Goal: Task Accomplishment & Management: Manage account settings

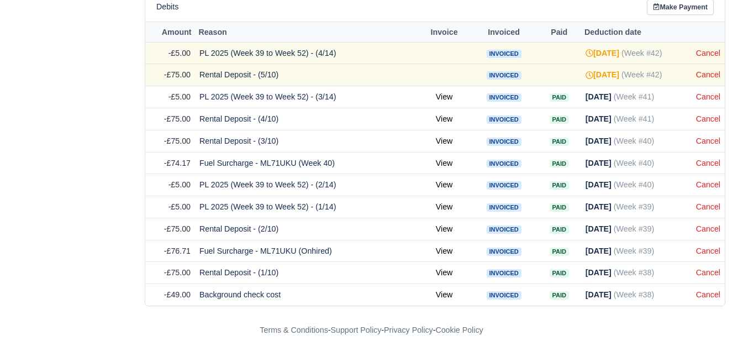
scroll to position [555, 0]
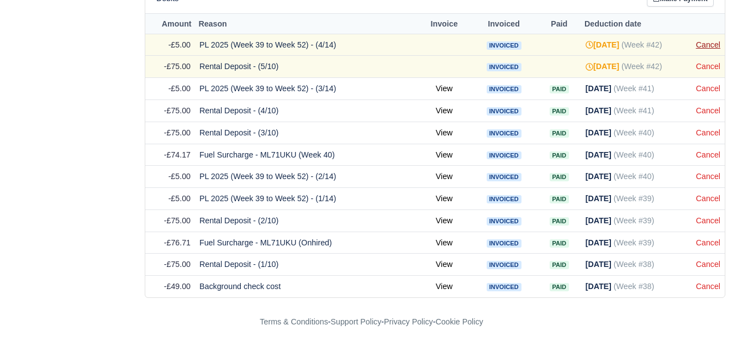
click at [705, 46] on link "Cancel" at bounding box center [708, 44] width 24 height 9
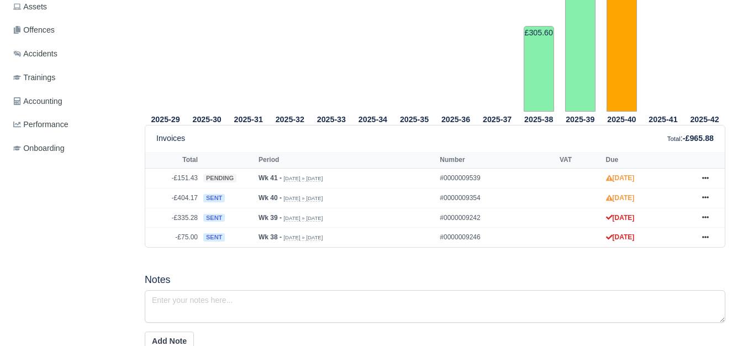
scroll to position [460, 0]
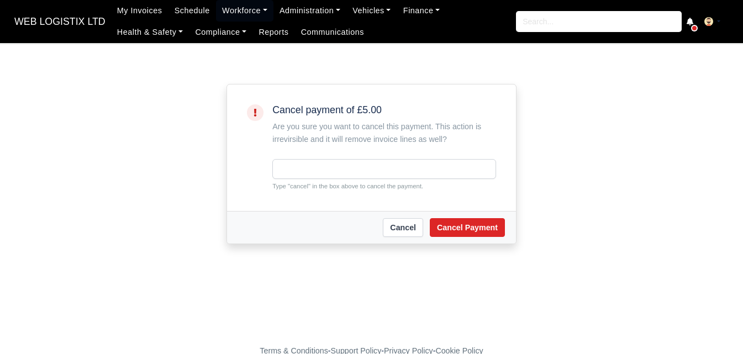
click at [302, 185] on small "Type "cancel" in the box above to cancel the payment." at bounding box center [384, 186] width 224 height 10
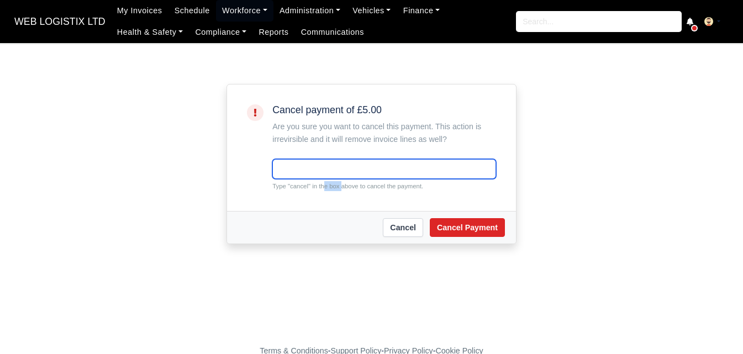
click at [298, 166] on input "text" at bounding box center [384, 169] width 224 height 20
paste input "cancel"
type input "cancel"
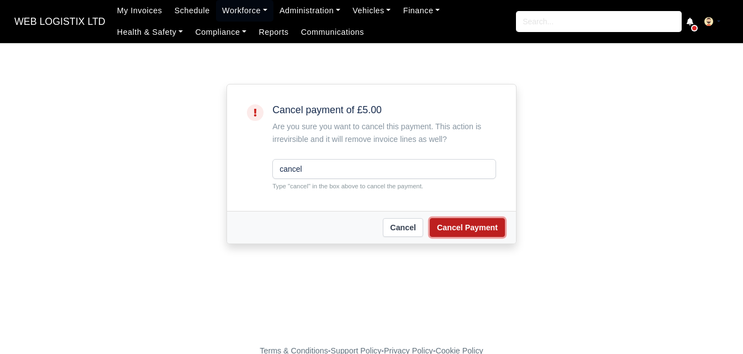
click at [483, 223] on button "Cancel Payment" at bounding box center [467, 227] width 75 height 19
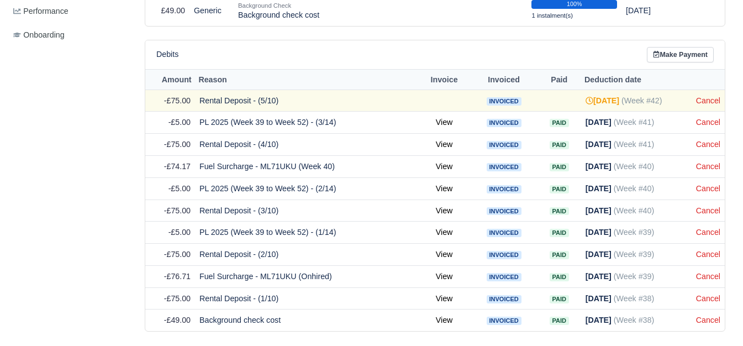
scroll to position [533, 0]
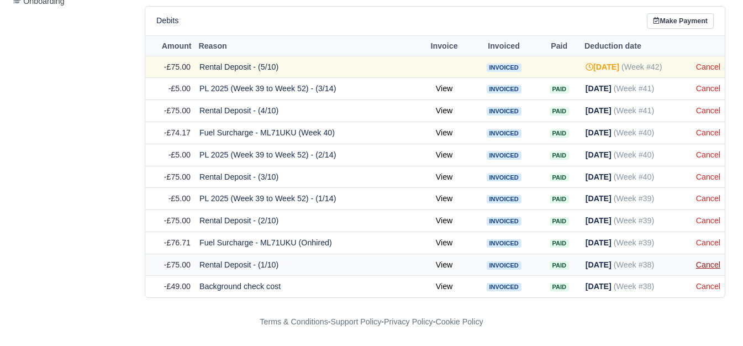
click at [702, 260] on link "Cancel" at bounding box center [708, 264] width 24 height 9
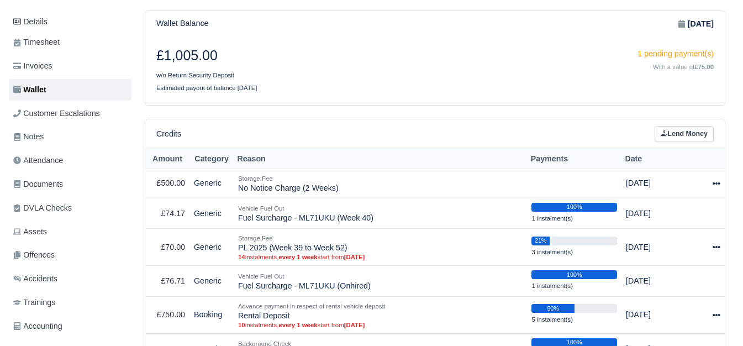
scroll to position [184, 0]
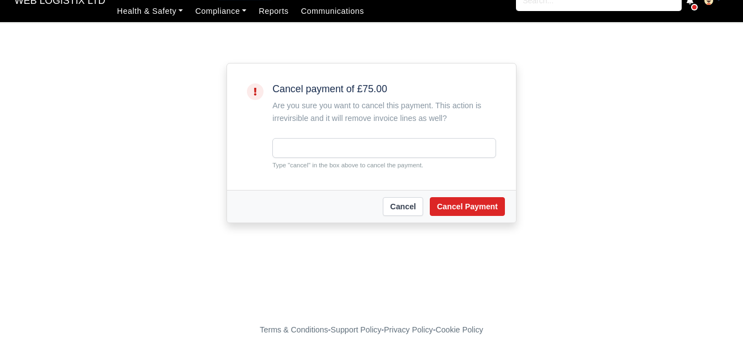
scroll to position [23, 0]
click at [299, 162] on small "Type "cancel" in the box above to cancel the payment." at bounding box center [384, 165] width 224 height 10
copy small "cancel"
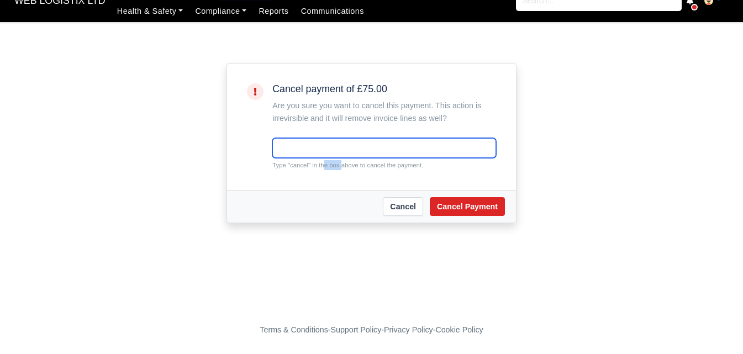
click at [297, 141] on input "text" at bounding box center [384, 148] width 224 height 20
paste input "cancel"
type input "cancel"
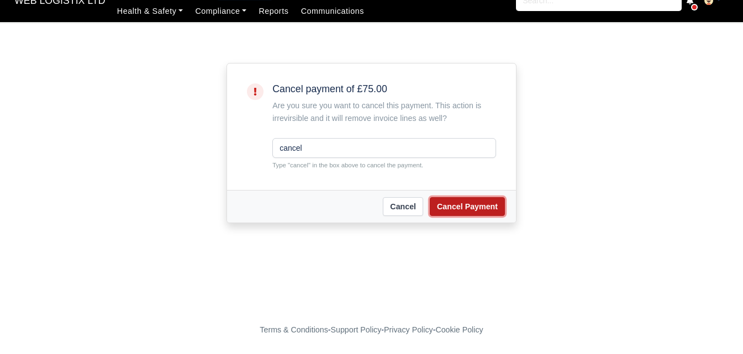
click at [490, 213] on button "Cancel Payment" at bounding box center [467, 206] width 75 height 19
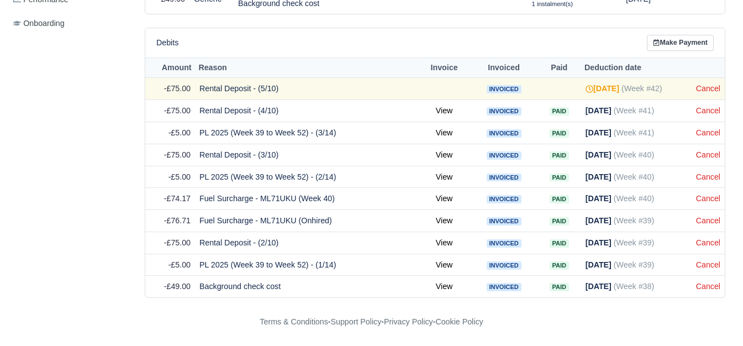
scroll to position [532, 0]
click at [702, 89] on link "Cancel" at bounding box center [708, 88] width 24 height 9
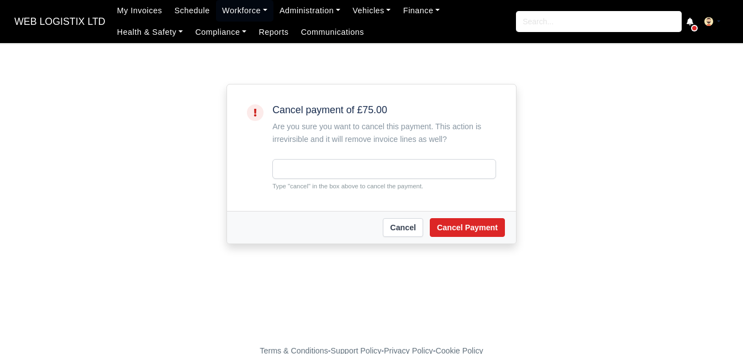
click at [296, 190] on small "Type "cancel" in the box above to cancel the payment." at bounding box center [384, 186] width 224 height 10
click at [297, 183] on small "Type "cancel" in the box above to cancel the payment." at bounding box center [384, 186] width 224 height 10
copy small "cancel"
click at [295, 161] on input "text" at bounding box center [384, 169] width 224 height 20
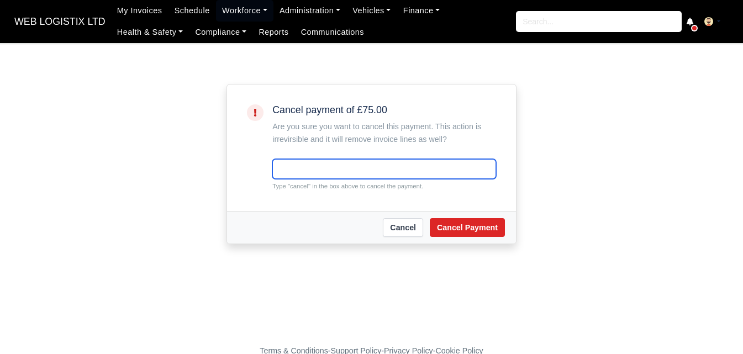
paste input "cancel"
type input "cancel"
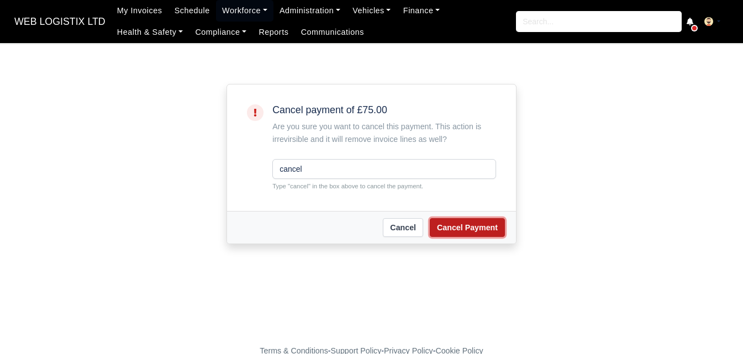
click at [461, 228] on button "Cancel Payment" at bounding box center [467, 227] width 75 height 19
click at [353, 186] on small "Type "cancel" in the box above to cancel the payment." at bounding box center [384, 186] width 224 height 10
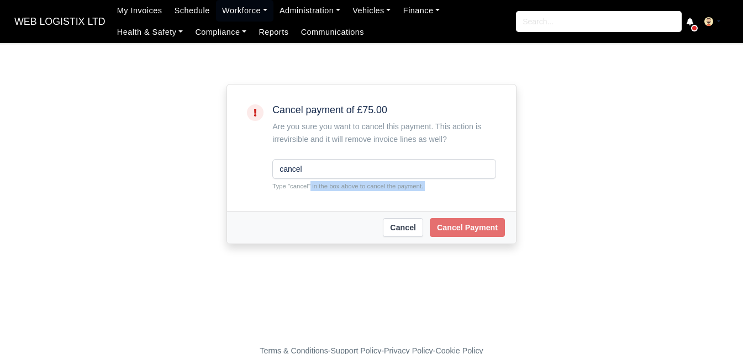
click at [353, 186] on small "Type "cancel" in the box above to cancel the payment." at bounding box center [384, 186] width 224 height 10
click at [337, 213] on div "Cancel Cancel Payment" at bounding box center [371, 227] width 289 height 33
click at [309, 171] on input "cancel" at bounding box center [384, 169] width 224 height 20
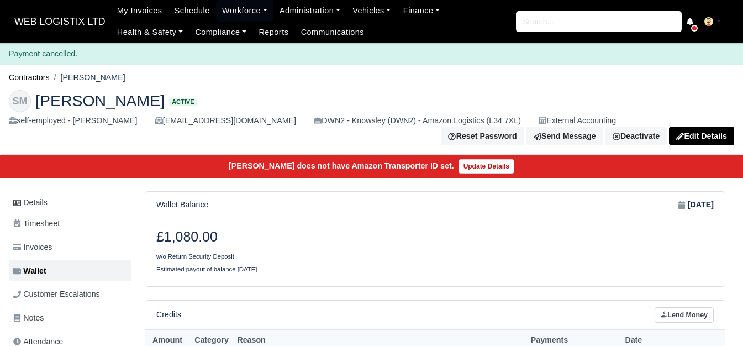
scroll to position [478, 0]
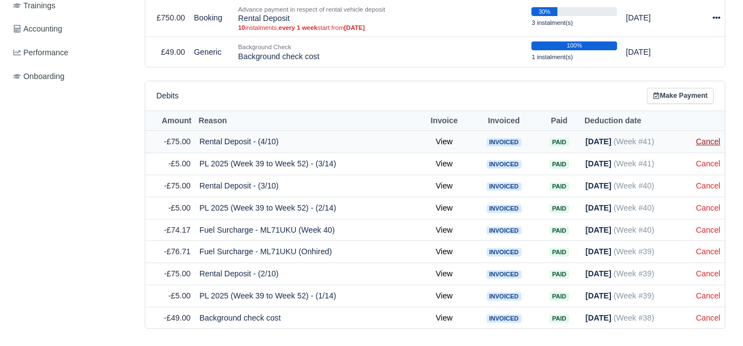
click at [713, 143] on link "Cancel" at bounding box center [708, 141] width 24 height 9
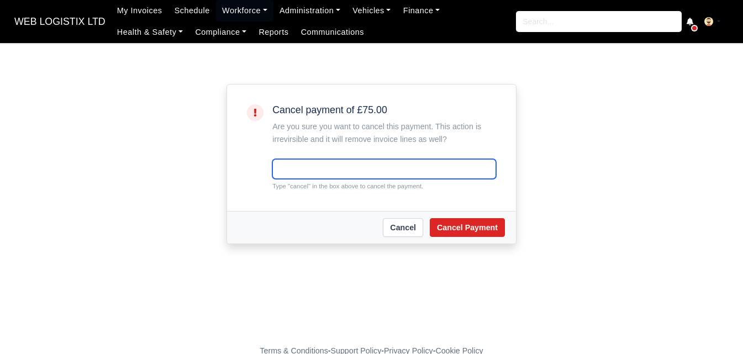
click at [425, 177] on input "text" at bounding box center [384, 169] width 224 height 20
paste input "cancel"
type input "cancel"
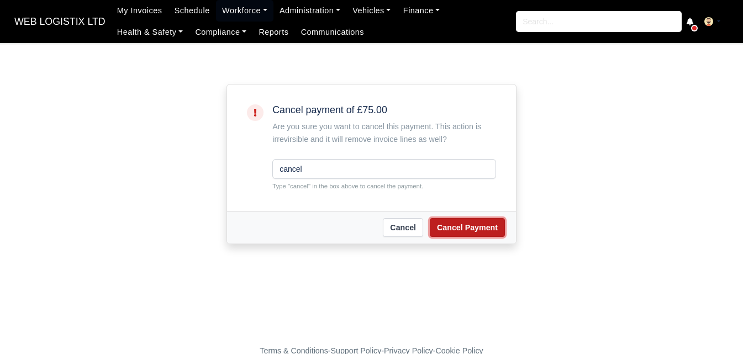
click at [454, 224] on button "Cancel Payment" at bounding box center [467, 227] width 75 height 19
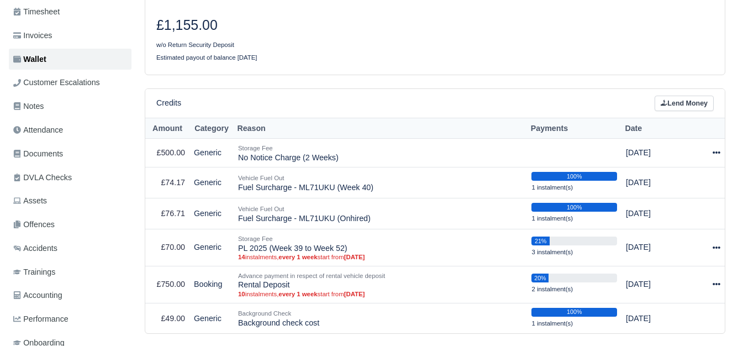
scroll to position [488, 0]
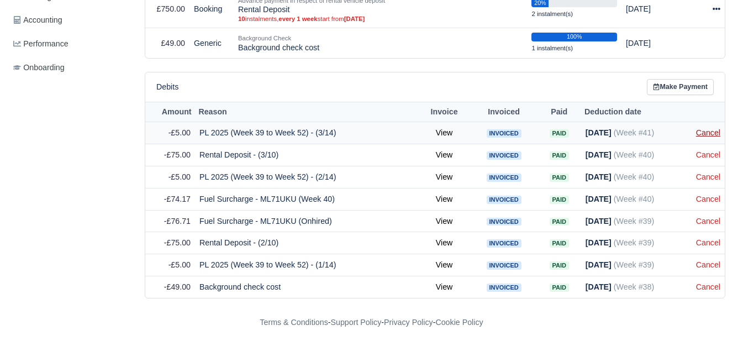
click at [703, 130] on link "Cancel" at bounding box center [708, 132] width 24 height 9
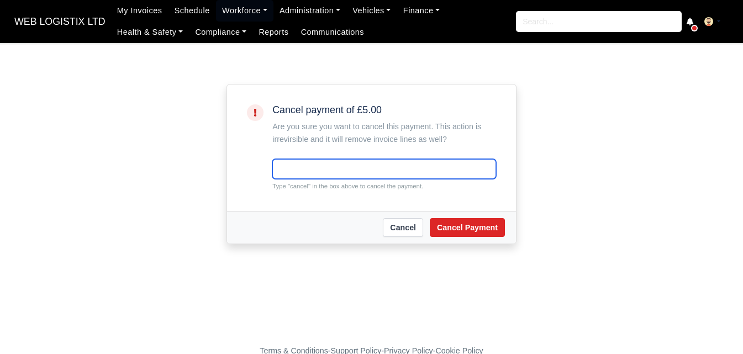
click at [310, 175] on input "text" at bounding box center [384, 169] width 224 height 20
paste input "cancel"
type input "cancel"
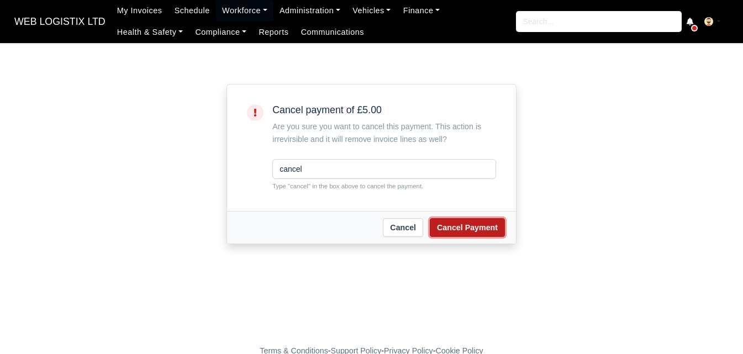
click at [450, 221] on button "Cancel Payment" at bounding box center [467, 227] width 75 height 19
